Goal: Navigation & Orientation: Find specific page/section

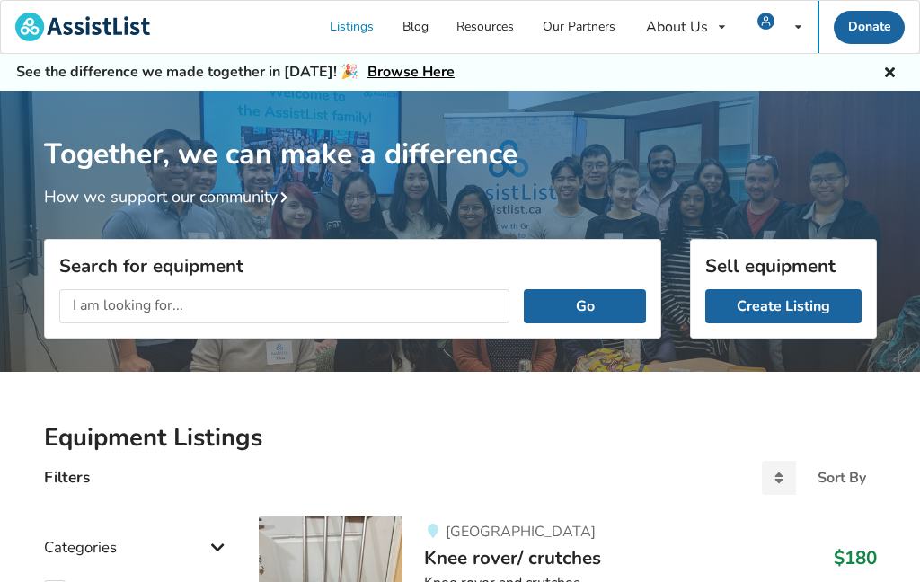
click at [786, 18] on div "My Listings Notifications Account Settings Log Out" at bounding box center [780, 27] width 76 height 52
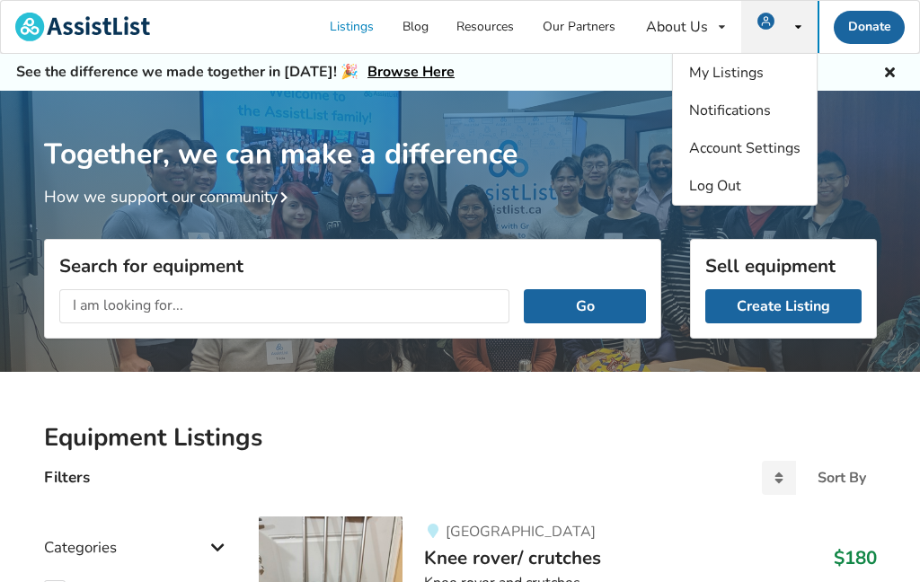
click at [705, 71] on span "My Listings" at bounding box center [726, 73] width 75 height 20
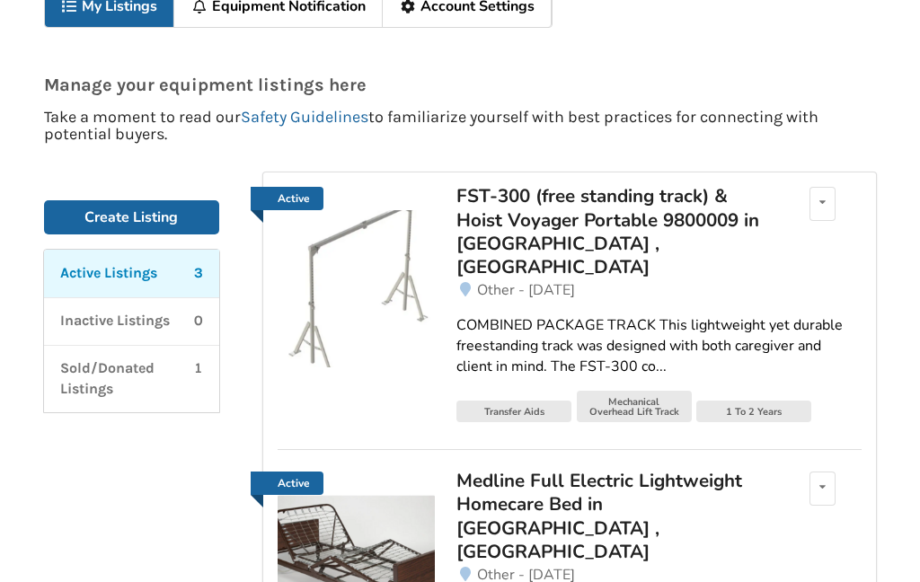
scroll to position [130, 0]
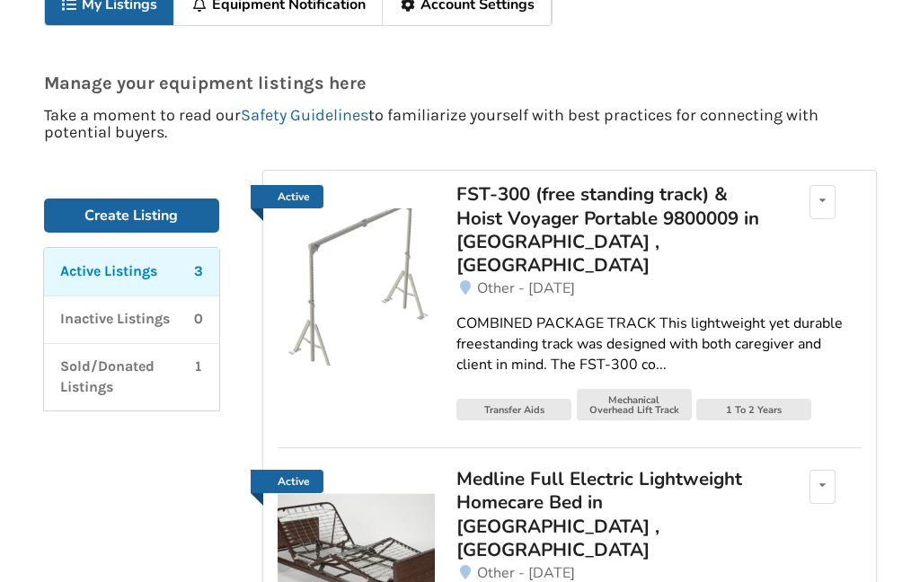
click at [511, 225] on div "FST-300 (free standing track) & Hoist Voyager Portable 9800009 in [GEOGRAPHIC_D…" at bounding box center [614, 229] width 315 height 95
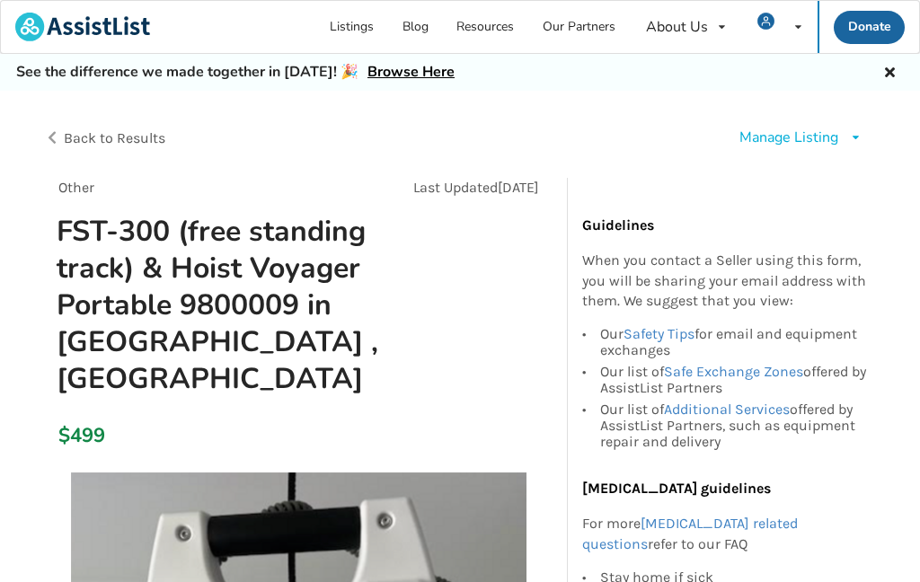
scroll to position [0, 6]
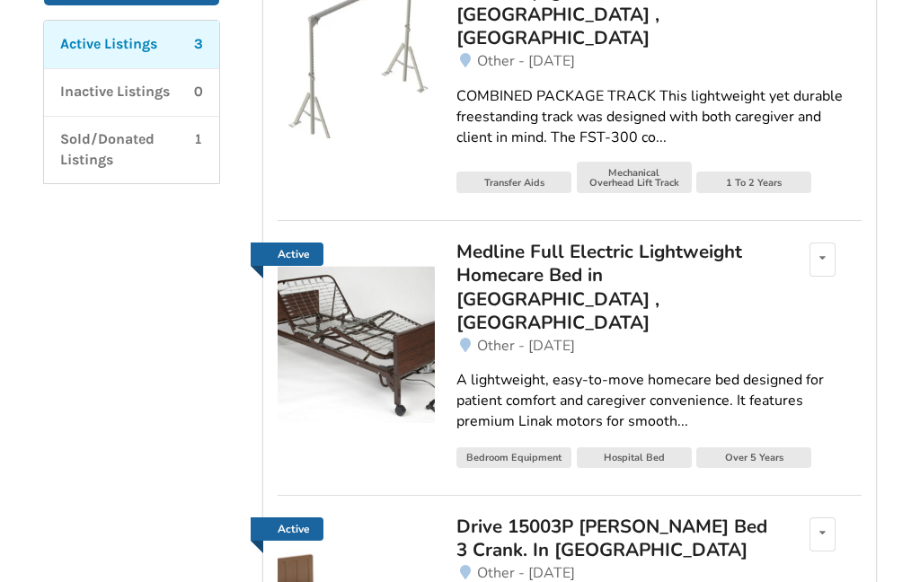
scroll to position [361, 0]
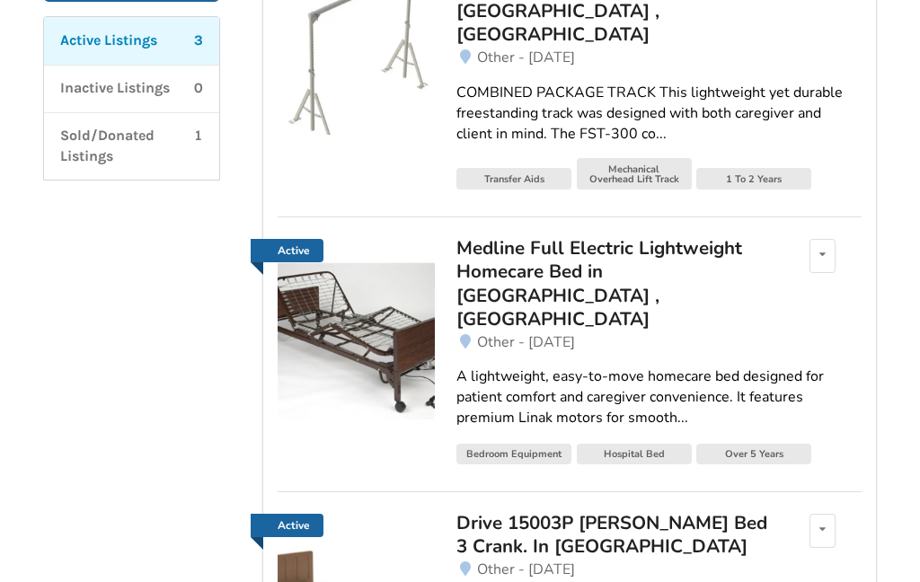
click at [495, 240] on div "Medline Full Electric Lightweight Homecare Bed in [GEOGRAPHIC_DATA] , [GEOGRAPH…" at bounding box center [614, 283] width 315 height 95
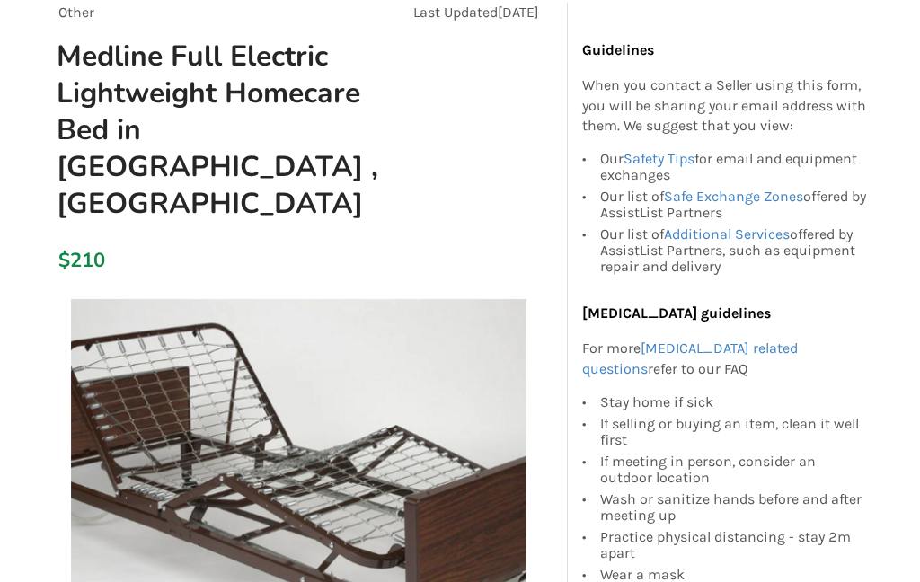
scroll to position [178, 0]
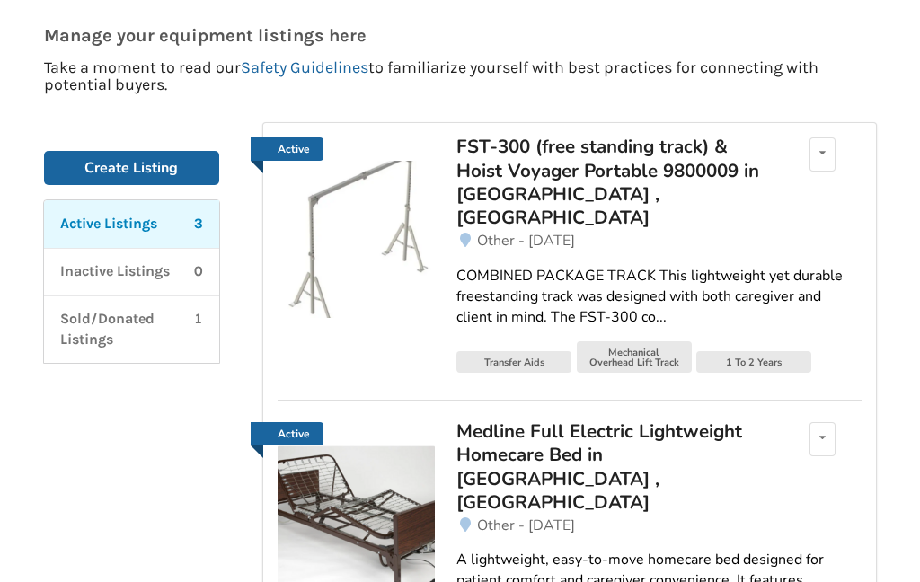
scroll to position [433, 0]
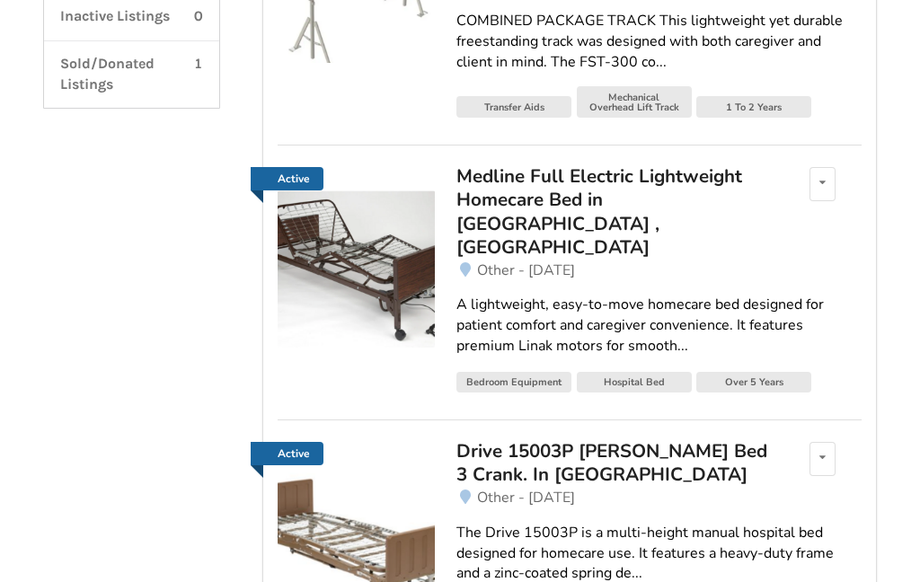
click at [351, 485] on img at bounding box center [356, 544] width 157 height 157
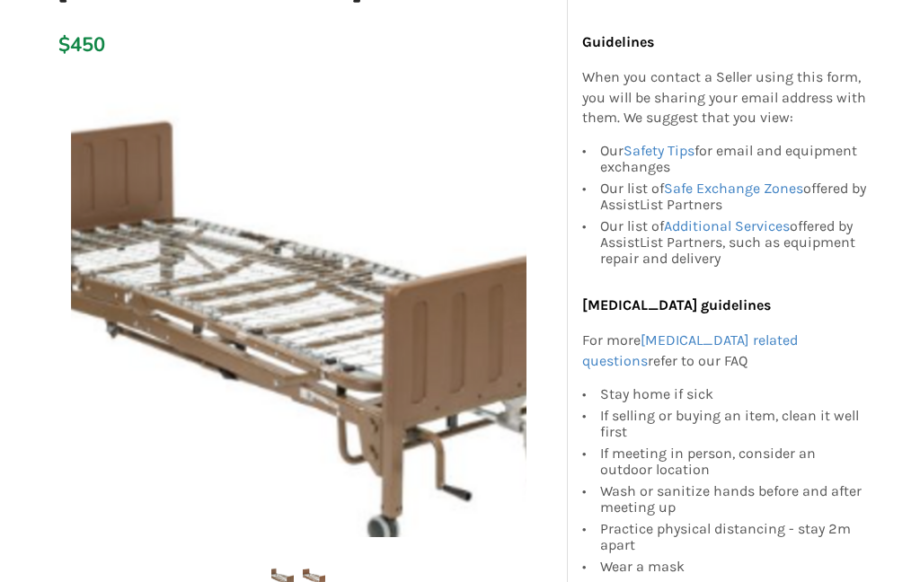
scroll to position [355, 0]
